Goal: Use online tool/utility: Utilize a website feature to perform a specific function

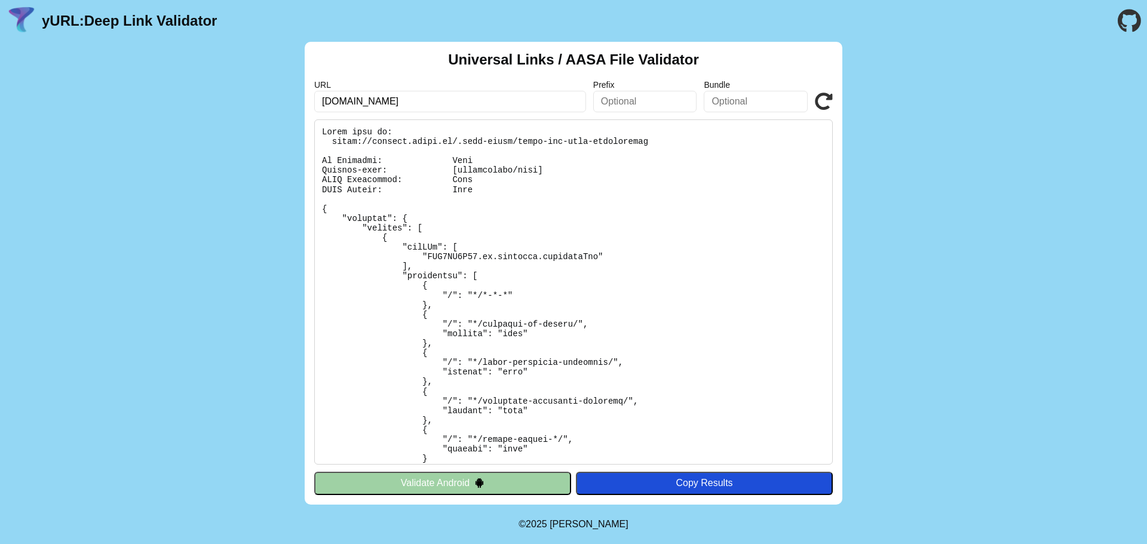
type input "[DOMAIN_NAME]"
click button "Validate" at bounding box center [0, 0] width 0 height 0
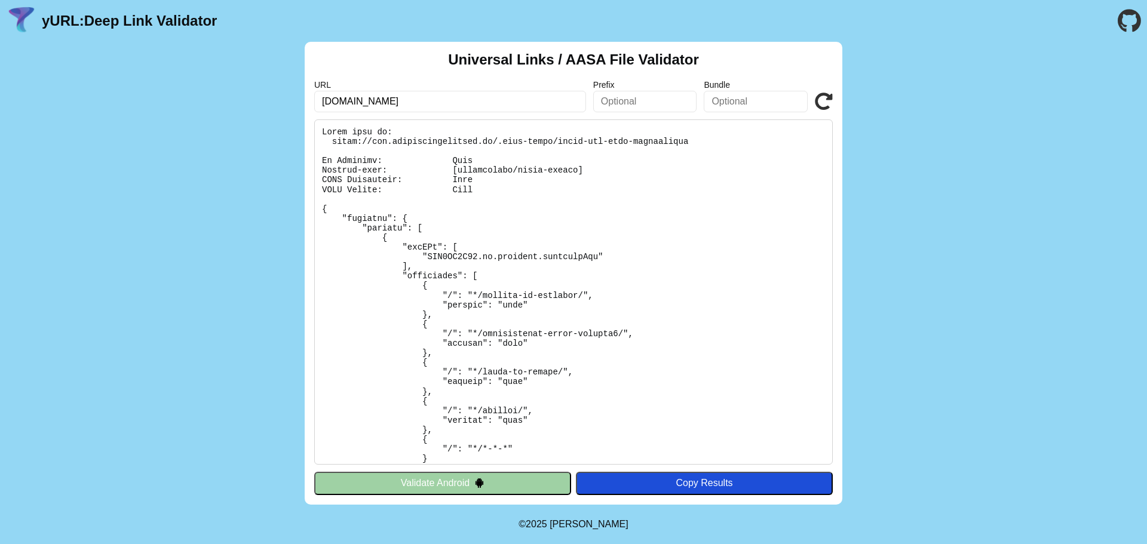
click at [642, 283] on pre at bounding box center [573, 291] width 519 height 345
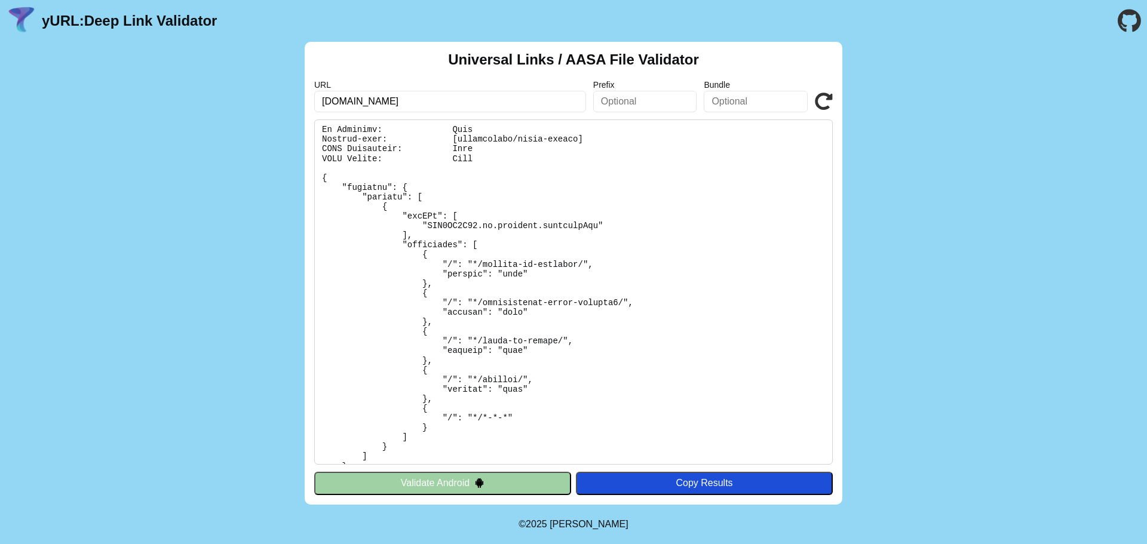
scroll to position [48, 0]
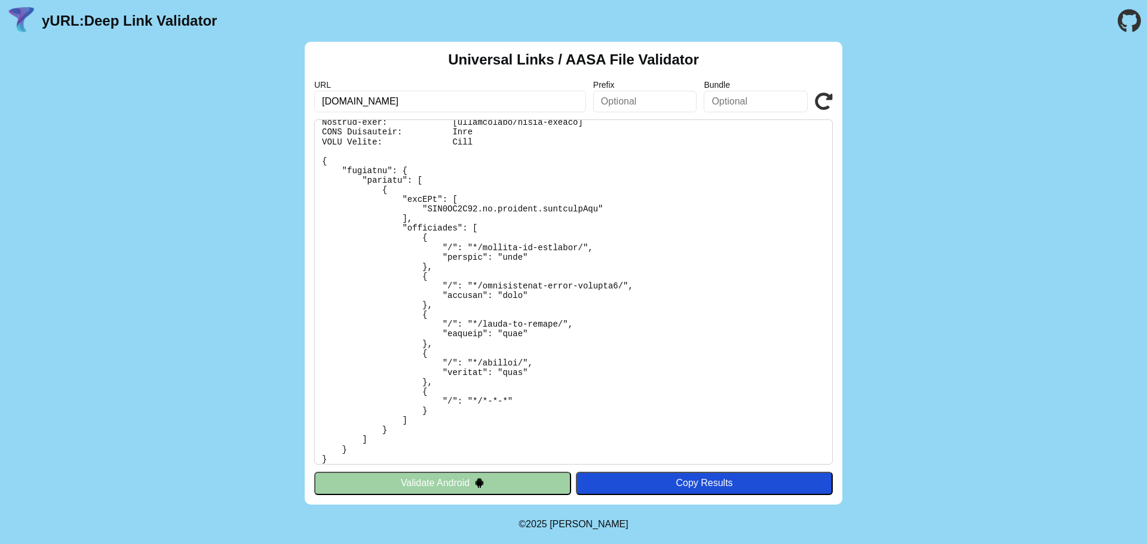
click at [516, 483] on button "Validate Android" at bounding box center [442, 483] width 257 height 23
